Goal: Task Accomplishment & Management: Use online tool/utility

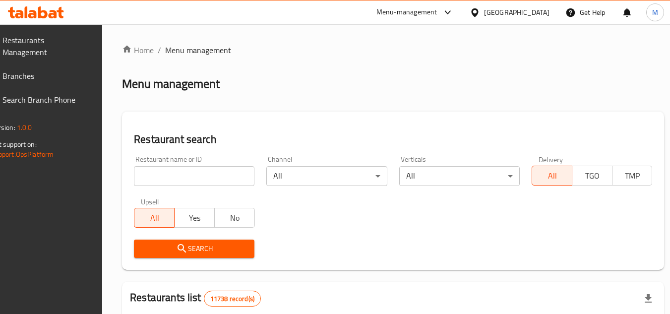
click at [225, 176] on input "search" at bounding box center [194, 176] width 121 height 20
click at [227, 175] on input "search" at bounding box center [194, 176] width 121 height 20
paste input "VIP Kitchen"
type input "VIP Kitchen"
click button "Search" at bounding box center [194, 249] width 121 height 18
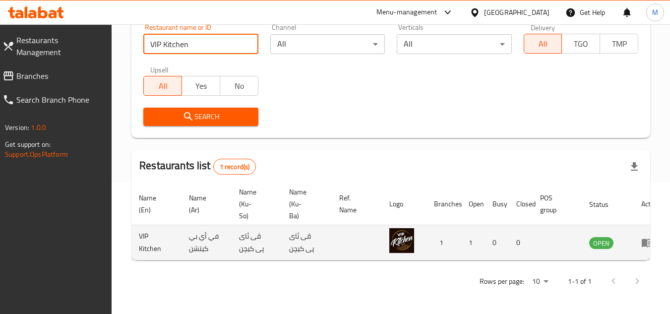
scroll to position [0, 61]
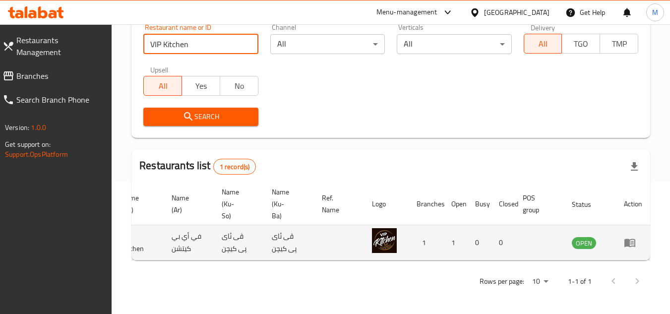
click at [633, 237] on icon "enhanced table" at bounding box center [630, 243] width 12 height 12
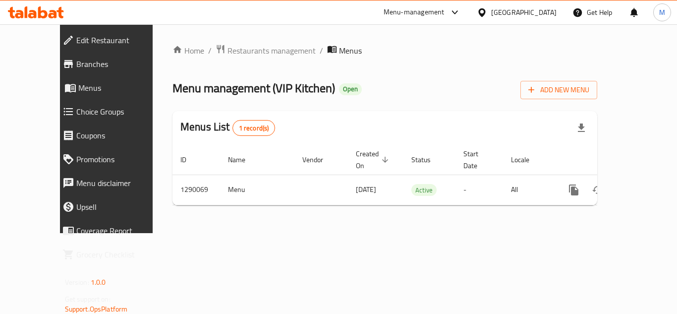
click at [457, 233] on div "Home / Restaurants management / Menus Menu management ( VIP Kitchen ) Open Add …" at bounding box center [385, 128] width 465 height 209
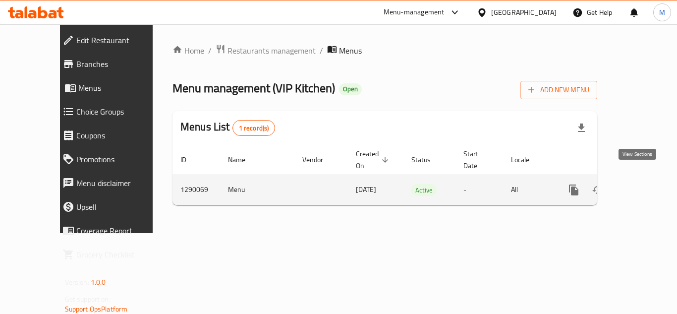
click at [640, 178] on link "enhanced table" at bounding box center [646, 190] width 24 height 24
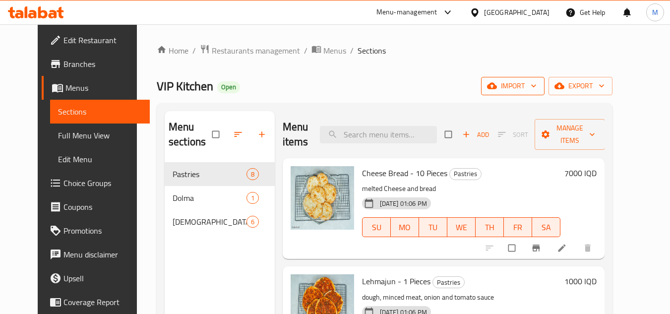
click at [539, 84] on icon "button" at bounding box center [534, 86] width 10 height 10
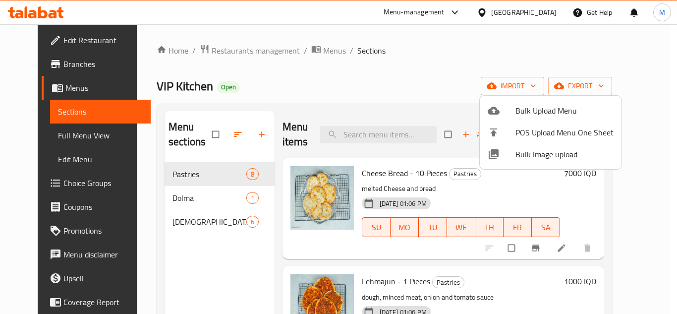
click at [373, 85] on div at bounding box center [338, 157] width 677 height 314
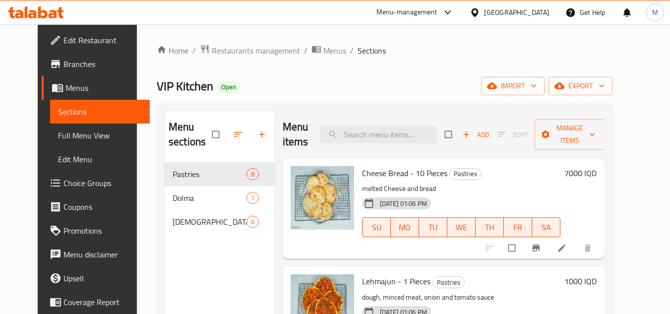
click at [463, 65] on div "Home / Restaurants management / Menus / Sections VIP Kitchen Open import export…" at bounding box center [385, 238] width 456 height 389
click at [539, 84] on icon "button" at bounding box center [534, 86] width 10 height 10
click at [536, 86] on icon "button" at bounding box center [533, 86] width 5 height 3
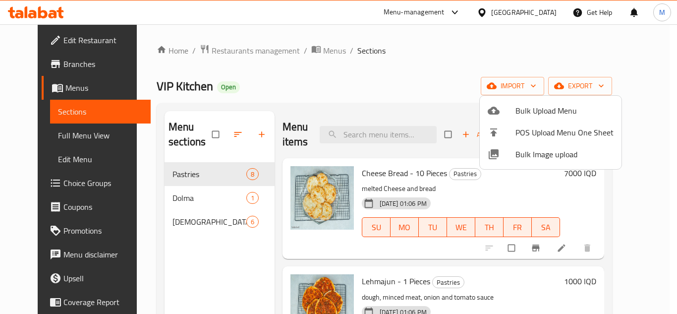
click at [523, 155] on span "Bulk Image upload" at bounding box center [565, 154] width 98 height 12
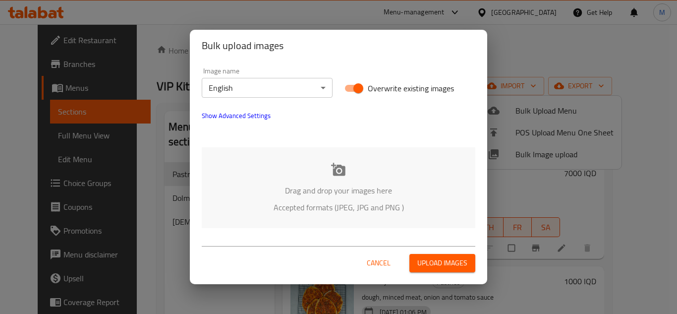
click at [316, 88] on body "​ Menu-management Iraq Get Help M Edit Restaurant Branches Menus Sections Full …" at bounding box center [338, 169] width 677 height 290
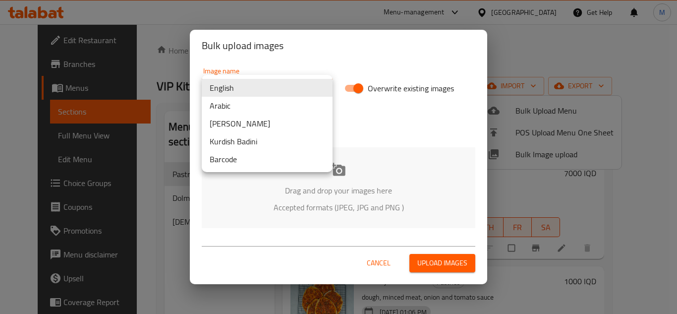
click at [244, 105] on li "Arabic" at bounding box center [267, 106] width 131 height 18
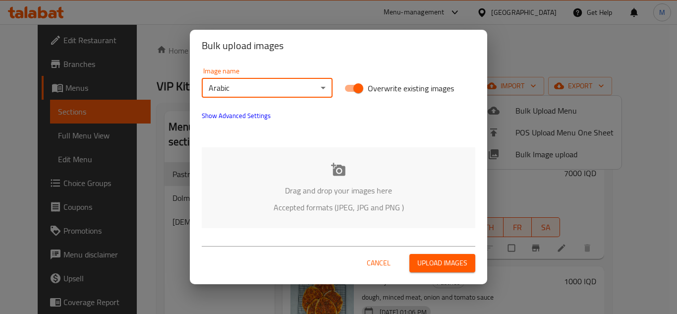
click at [254, 182] on div "Drag and drop your images here Accepted formats (JPEG, JPG and PNG )" at bounding box center [339, 187] width 274 height 81
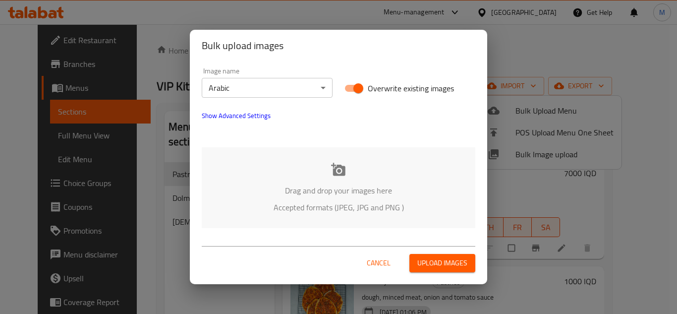
click at [255, 115] on span "Show Advanced Settings" at bounding box center [236, 116] width 69 height 12
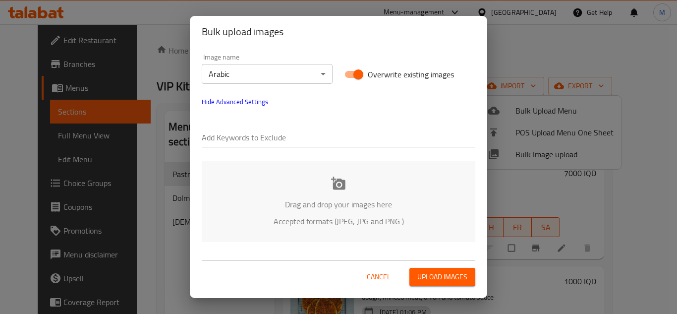
click at [245, 131] on input "text" at bounding box center [339, 138] width 274 height 16
paste input "VIP Kitchen-"
type input "VIP Kitchen-"
click at [277, 133] on input "text" at bounding box center [370, 138] width 212 height 16
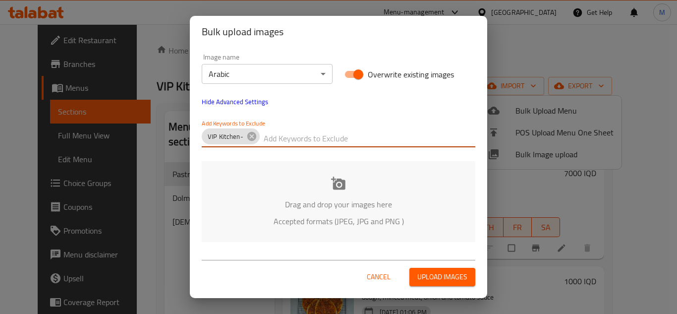
paste input "-Mazin Waleed_DSC06155"
type input "-Mazin Waleed_DSC06155"
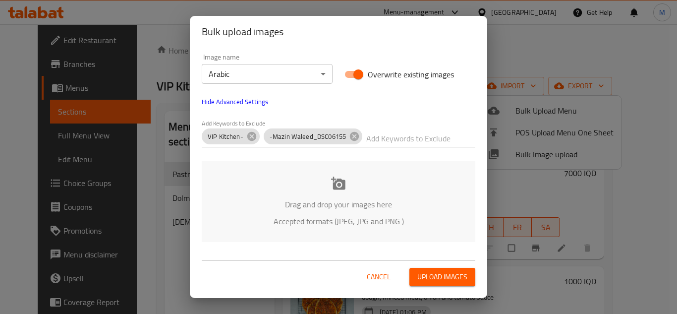
click at [285, 192] on div "Drag and drop your images here Accepted formats (JPEG, JPG and PNG )" at bounding box center [339, 201] width 274 height 81
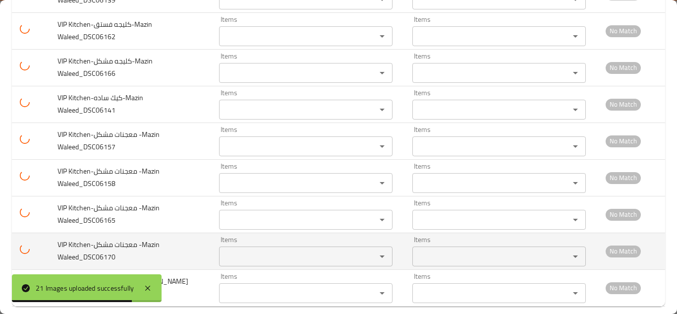
scroll to position [640, 0]
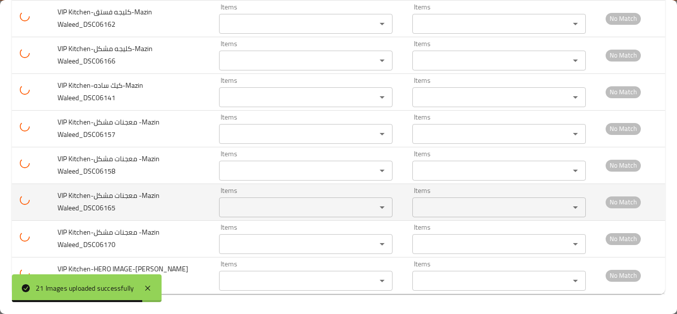
click at [227, 206] on Waleed_DSC06165 "Items" at bounding box center [291, 207] width 138 height 14
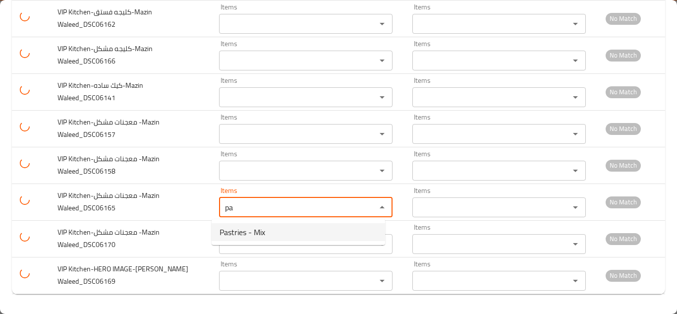
click at [269, 231] on Waleed_DSC06165-option-0 "Pastries - Mix" at bounding box center [299, 232] width 174 height 18
type Waleed_DSC06165 "Pastries - Mix"
type Waleed_DSC06165-ar "معجنات - مشكل"
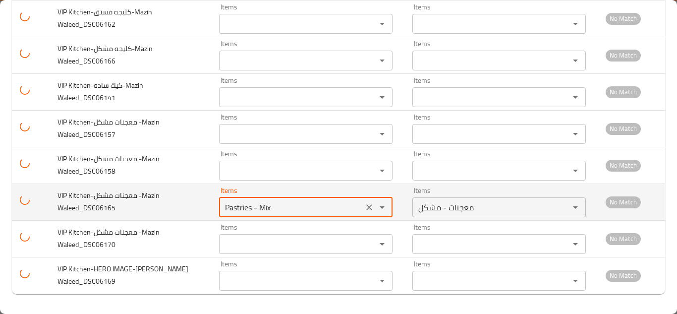
type Waleed_DSC06165 "Pastries - Mix"
click at [189, 193] on td "VIP Kitchen-معجنات مشكل -Mazin Waleed_DSC06165" at bounding box center [131, 201] width 162 height 37
click at [364, 206] on icon "Clear" at bounding box center [369, 207] width 10 height 10
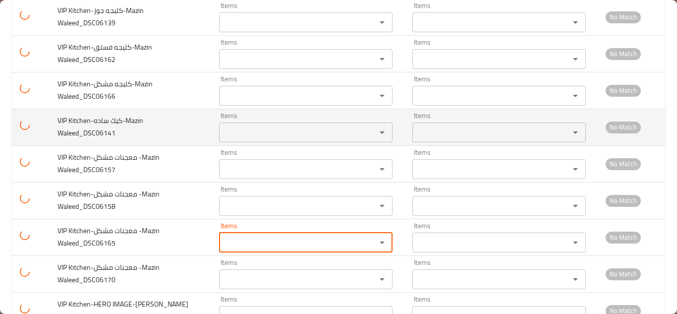
scroll to position [590, 0]
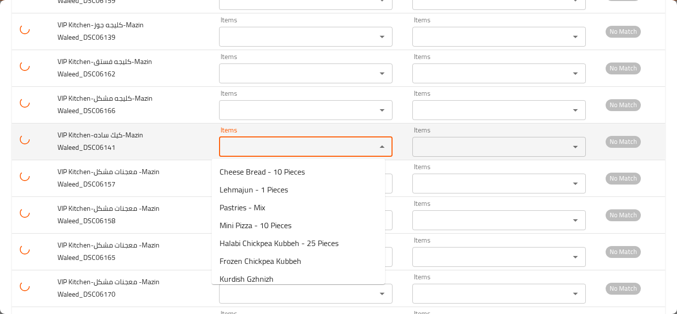
click at [238, 147] on Waleed_DSC06141 "Items" at bounding box center [291, 147] width 138 height 14
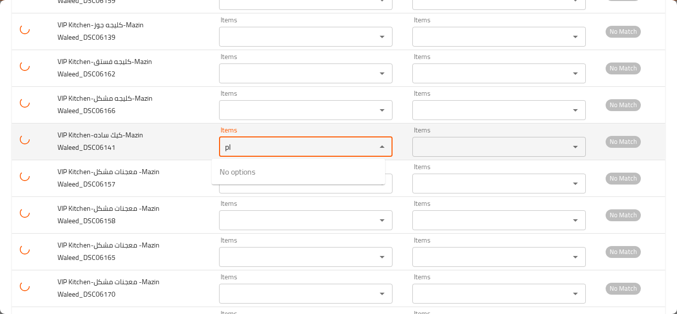
type Waleed_DSC06141 "p"
type Waleed_DSC06141 "c"
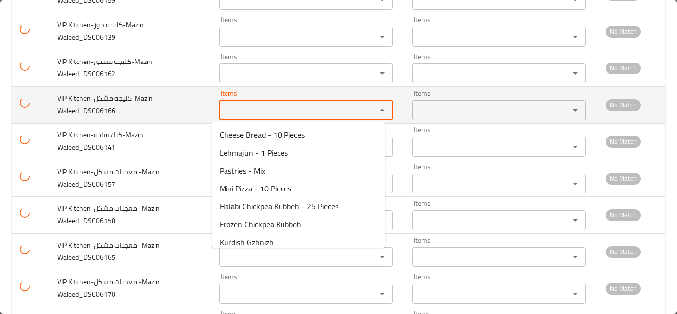
click at [277, 111] on Waleed_DSC06166 "Items" at bounding box center [291, 110] width 138 height 14
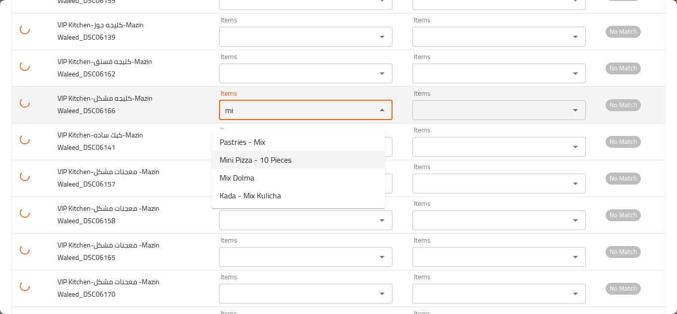
scroll to position [541, 0]
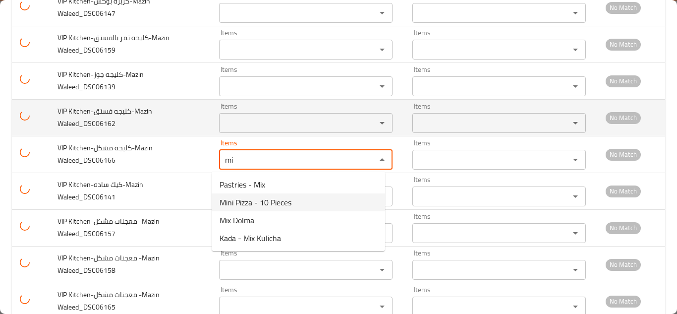
type Waleed_DSC06166 "mi"
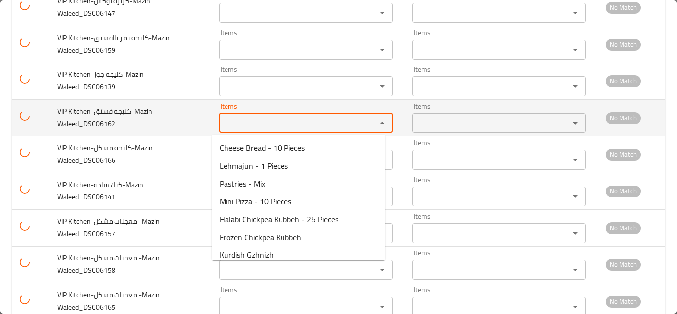
click at [238, 119] on Waleed_DSC06162 "Items" at bounding box center [291, 123] width 138 height 14
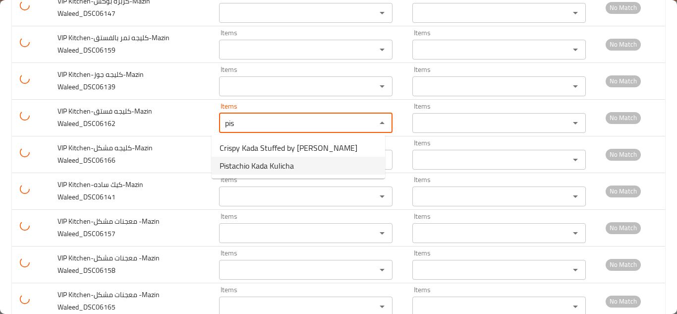
click at [281, 165] on span "Pistachio Kada Kulicha" at bounding box center [257, 166] width 74 height 12
type Waleed_DSC06162 "Pistachio Kada Kulicha"
type Waleed_DSC06162-ar "كليجة كادة بالفستق"
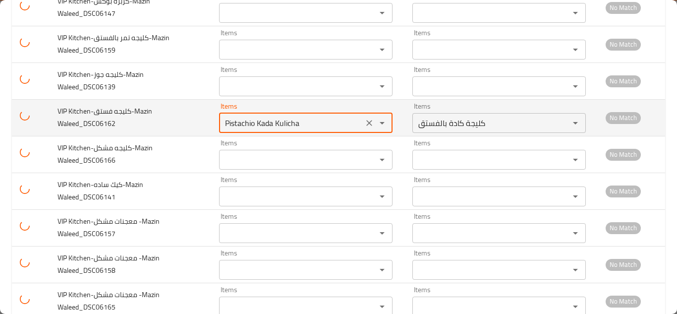
type Waleed_DSC06162 "Pistachio Kada Kulicha"
click at [185, 125] on td "VIP Kitchen-كليجه فستق-Mazin Waleed_DSC06162" at bounding box center [131, 117] width 162 height 37
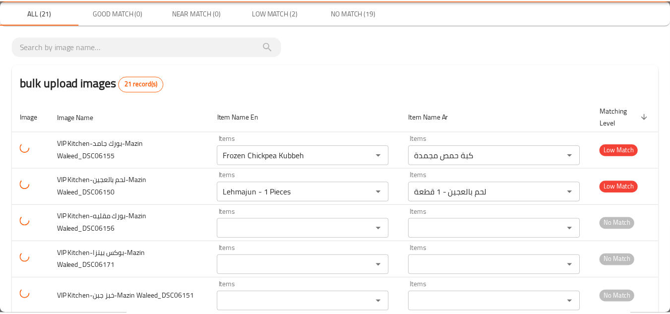
scroll to position [0, 0]
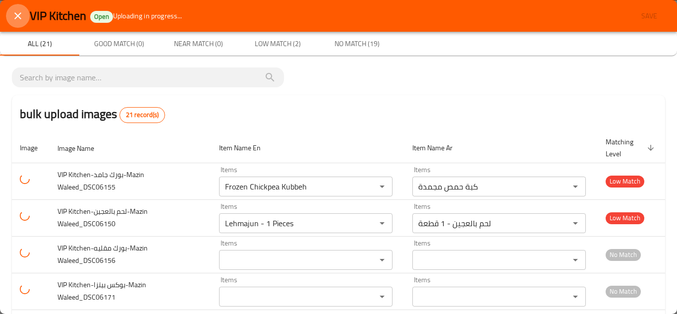
click at [15, 17] on icon "close" at bounding box center [18, 16] width 12 height 12
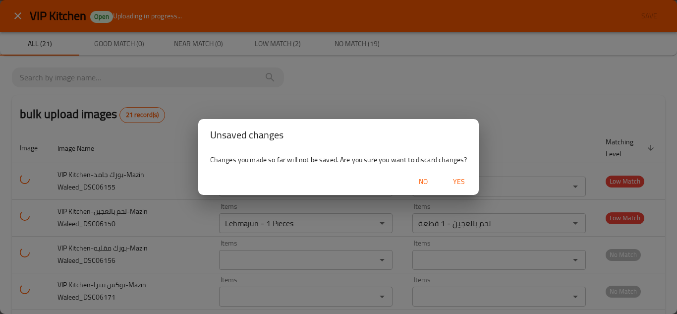
click at [457, 181] on span "Yes" at bounding box center [459, 182] width 24 height 12
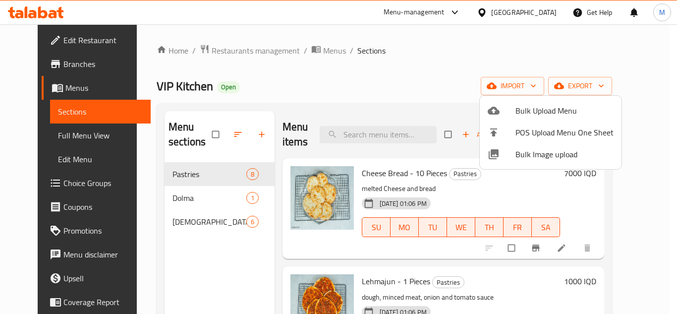
click at [166, 221] on div at bounding box center [338, 157] width 677 height 314
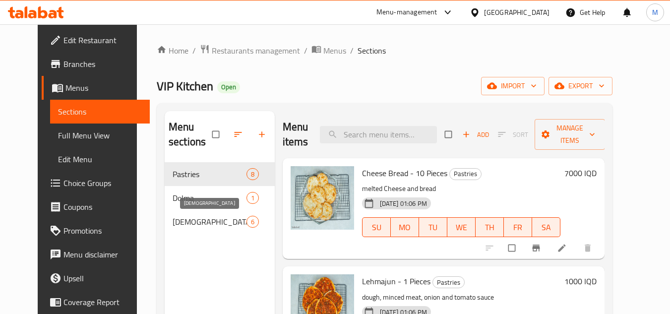
click at [173, 223] on span "[DEMOGRAPHIC_DATA]" at bounding box center [210, 222] width 74 height 12
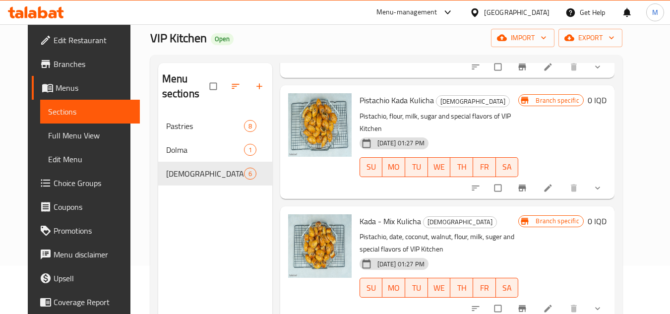
scroll to position [139, 0]
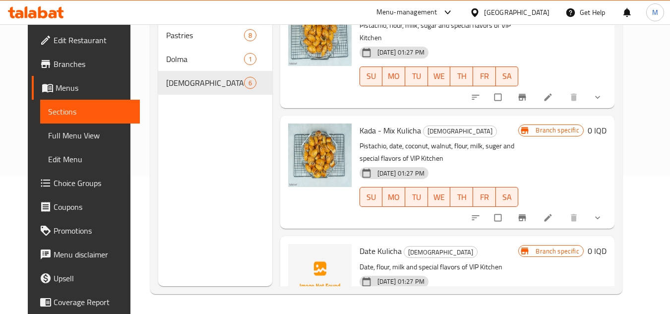
click at [642, 109] on div "Home / Restaurants management / Menus / Sections VIP Kitchen Open import export…" at bounding box center [386, 99] width 512 height 428
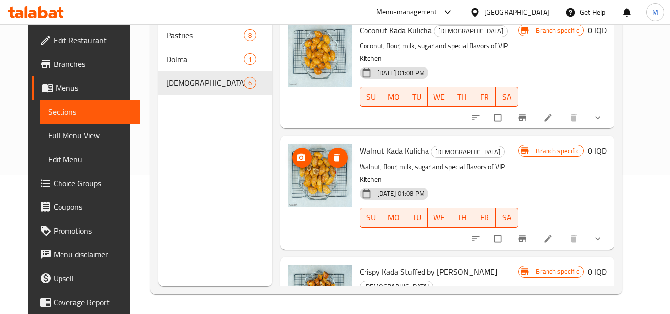
scroll to position [0, 0]
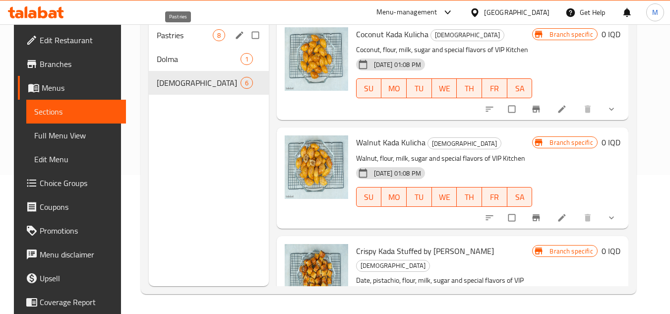
click at [169, 34] on span "Pastries" at bounding box center [185, 35] width 56 height 12
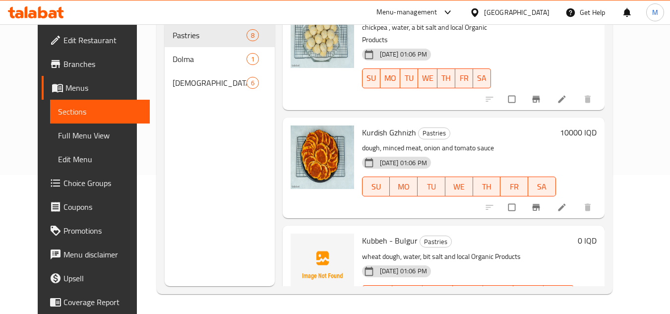
scroll to position [593, 0]
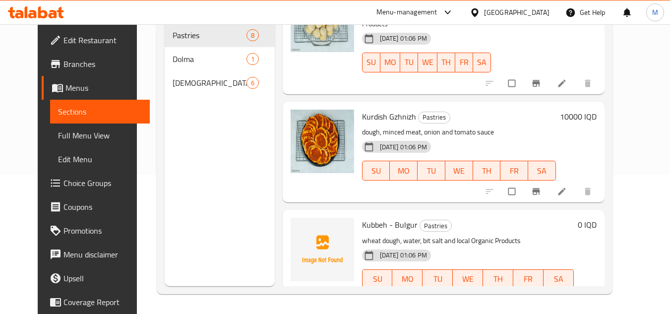
click at [52, 13] on icon at bounding box center [36, 12] width 56 height 12
